Goal: Information Seeking & Learning: Learn about a topic

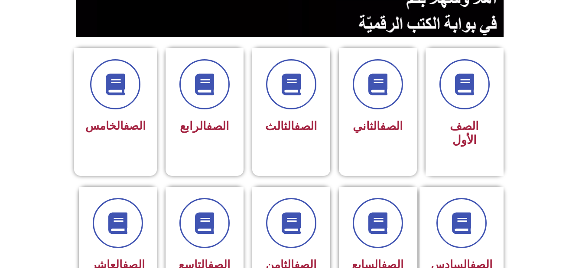
scroll to position [208, 0]
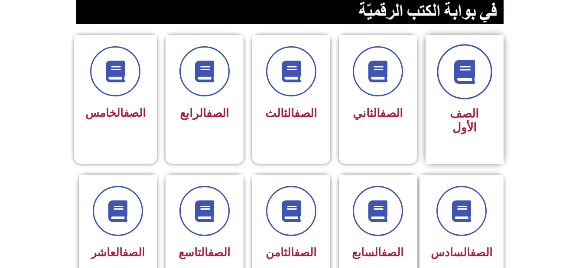
click at [475, 87] on span at bounding box center [464, 71] width 55 height 55
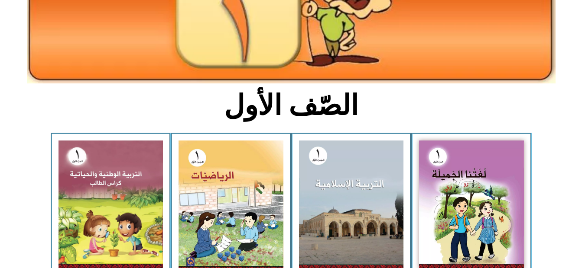
scroll to position [139, 0]
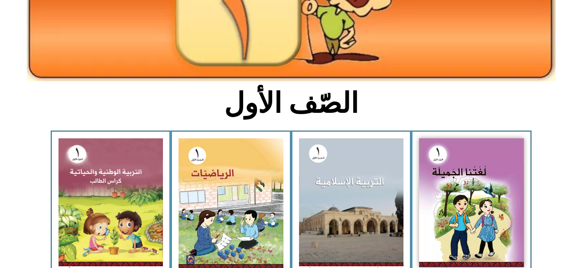
click at [482, 202] on img at bounding box center [471, 203] width 105 height 129
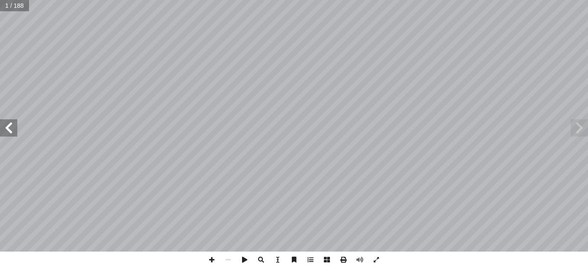
click at [577, 130] on span at bounding box center [579, 128] width 17 height 17
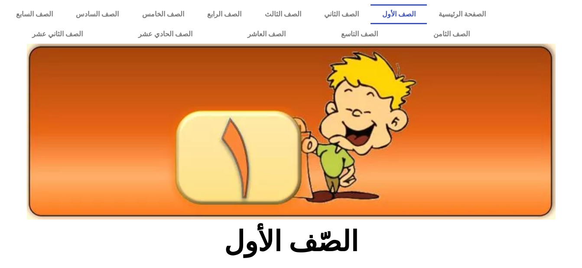
scroll to position [139, 0]
